Goal: Task Accomplishment & Management: Use online tool/utility

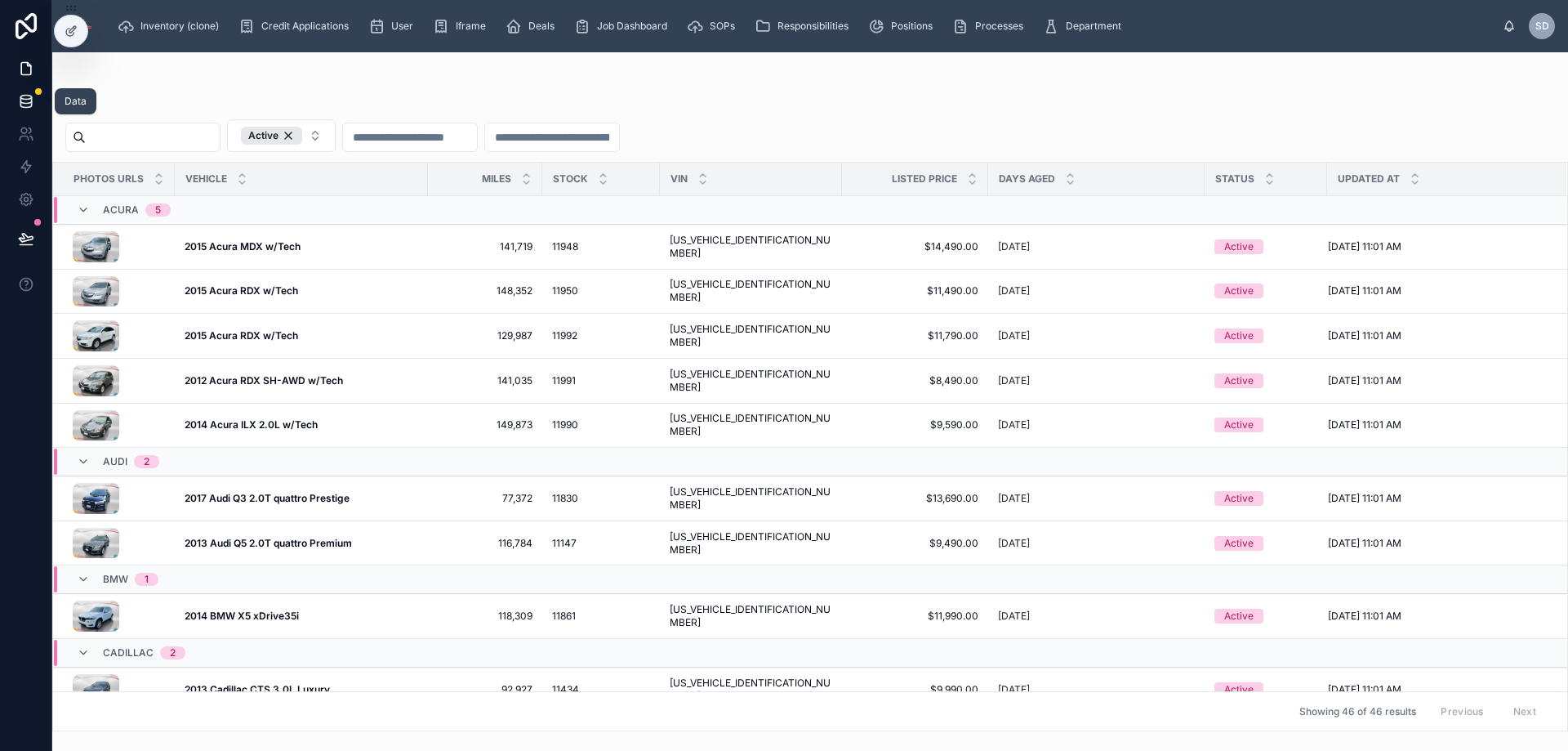
click at [35, 100] on link at bounding box center [26, 100] width 52 height 32
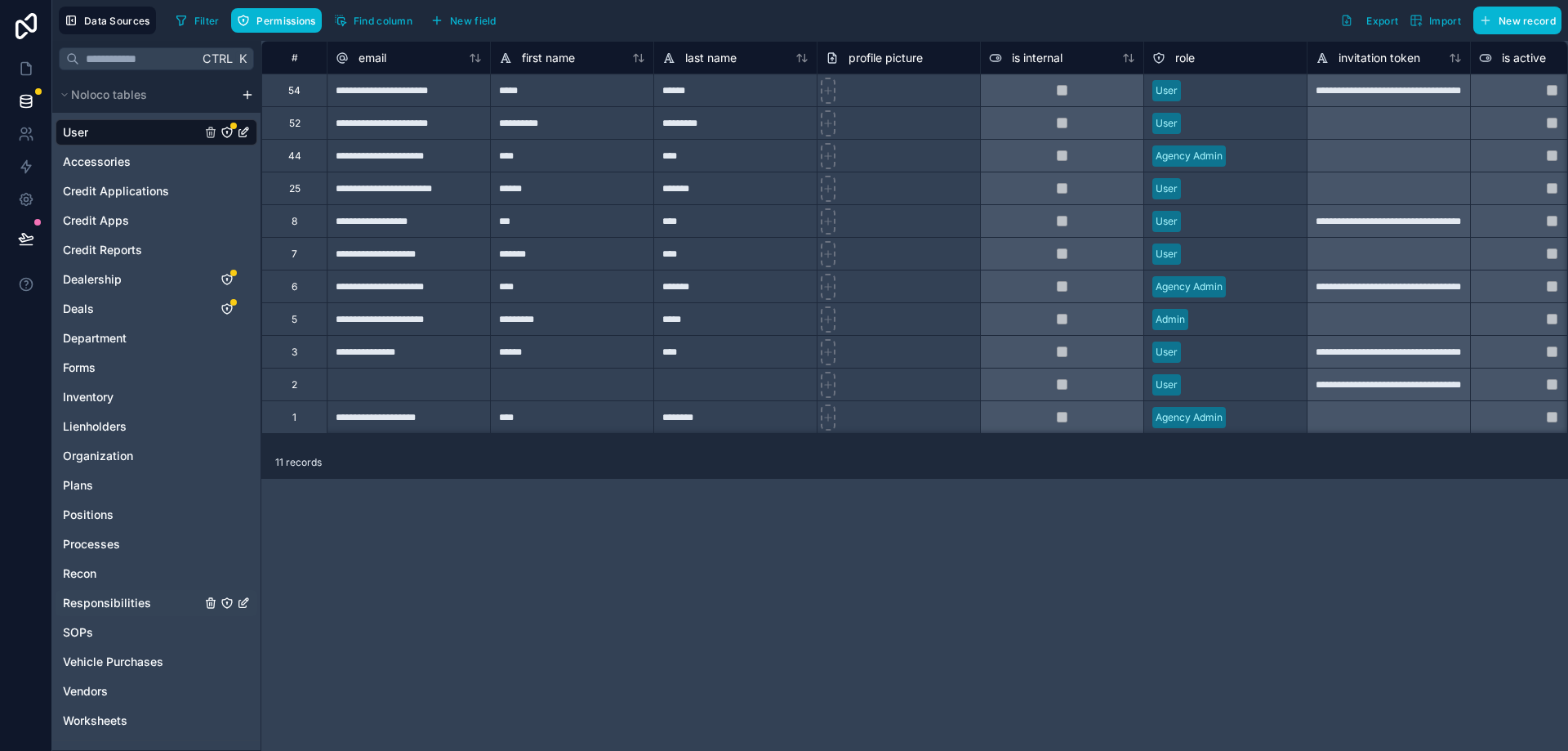
click at [111, 603] on span "Responsibilities" at bounding box center [107, 603] width 88 height 17
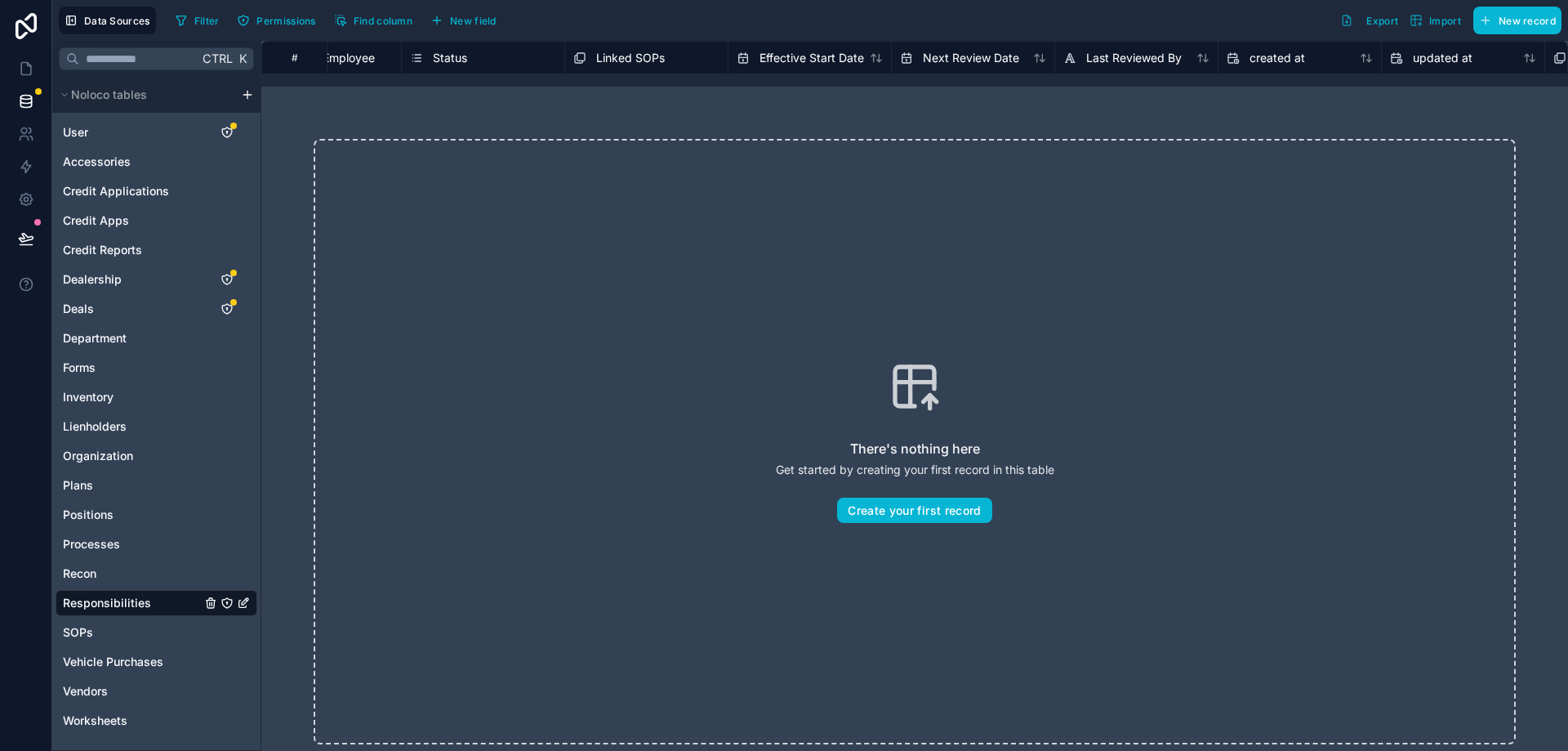
scroll to position [0, 1537]
click at [671, 60] on span "Next Review Date" at bounding box center [667, 58] width 97 height 17
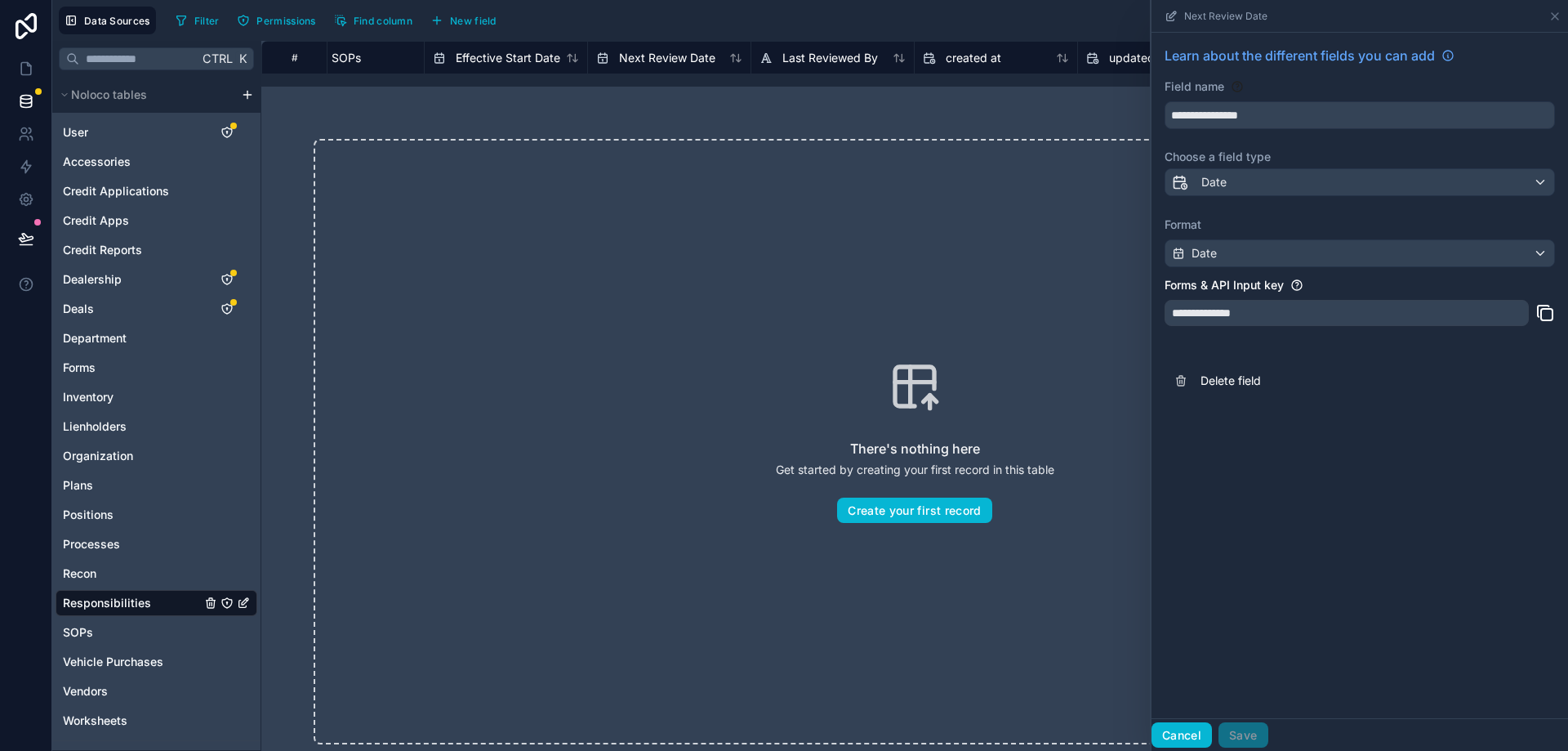
click at [1178, 732] on button "Cancel" at bounding box center [1182, 735] width 61 height 26
